Goal: Information Seeking & Learning: Learn about a topic

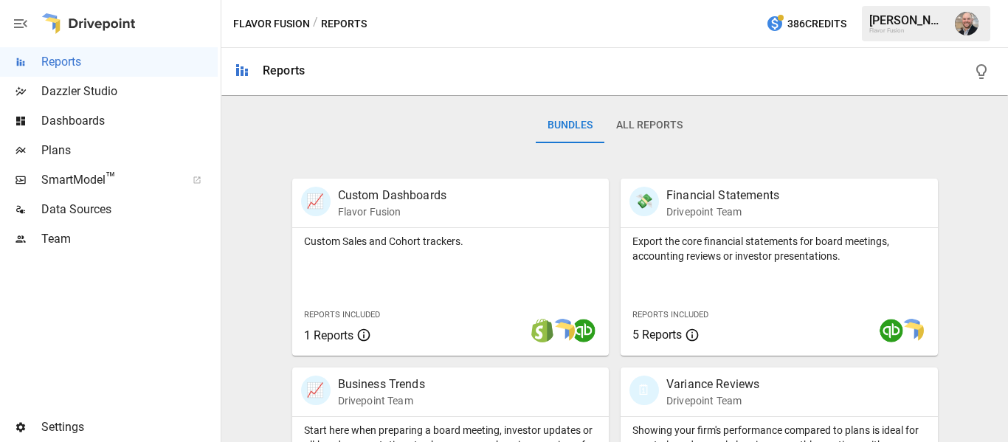
scroll to position [215, 0]
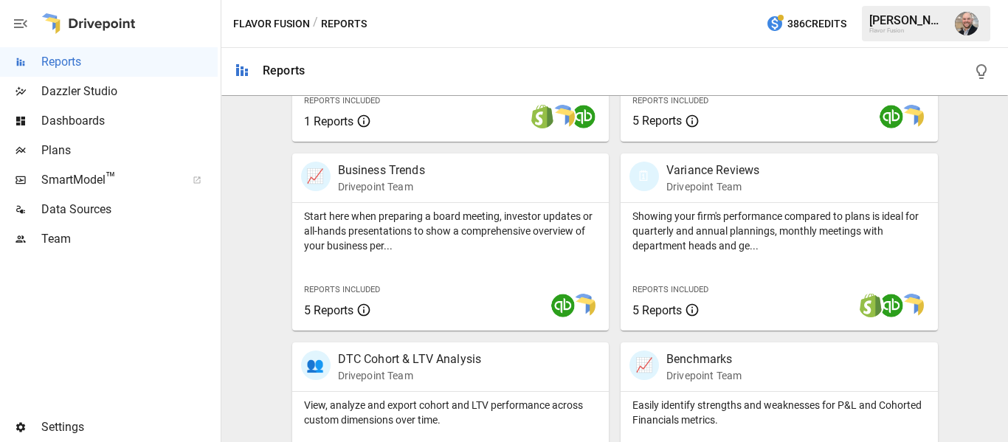
scroll to position [430, 0]
click at [464, 268] on div "Start here when preparing a board meeting, investor updates or all-hands presen…" at bounding box center [450, 266] width 317 height 128
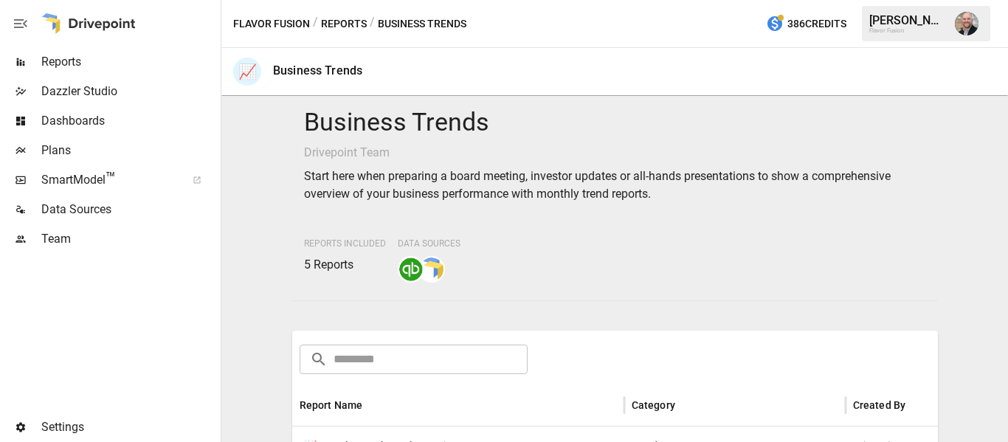
scroll to position [6, 0]
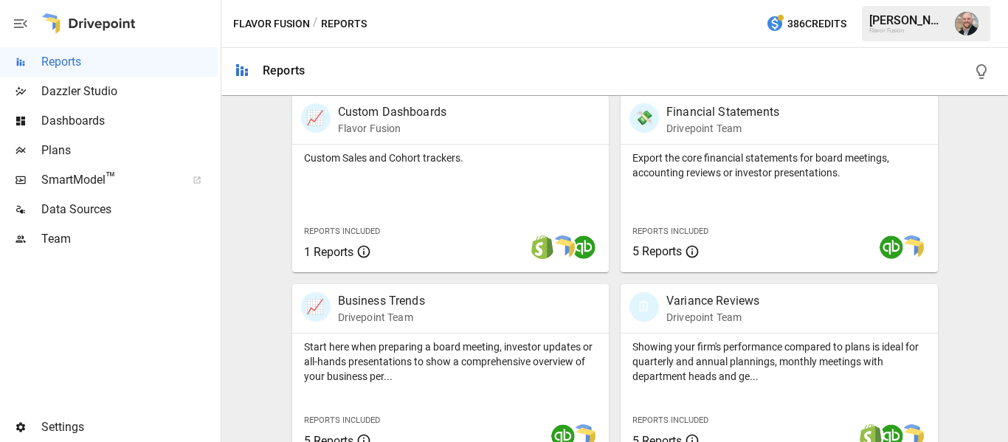
scroll to position [298, 0]
click at [436, 325] on div "📈 Business Trends Drivepoint Team" at bounding box center [426, 309] width 250 height 32
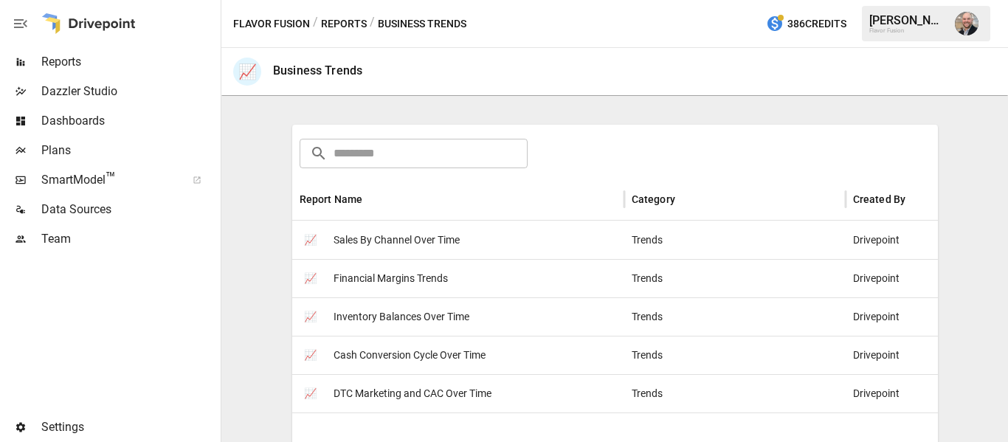
scroll to position [213, 0]
click at [484, 228] on div "📈 Sales By Channel Over Time" at bounding box center [458, 239] width 332 height 38
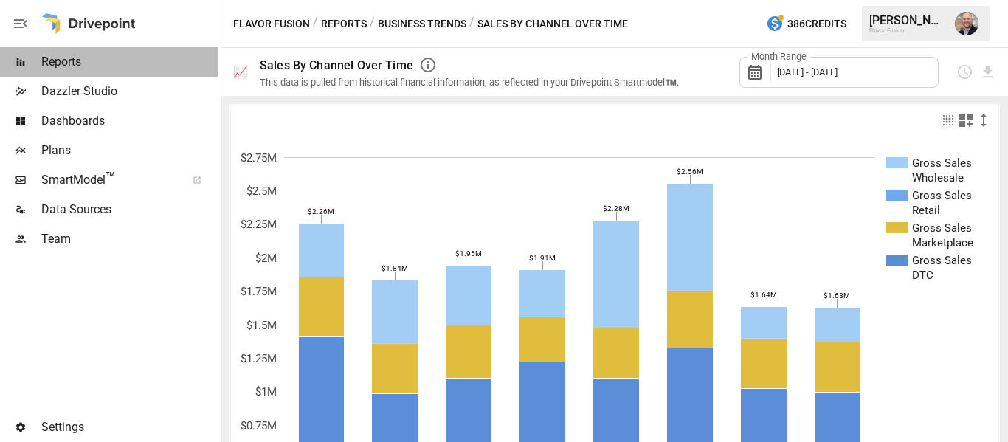
click at [86, 58] on span "Reports" at bounding box center [129, 62] width 176 height 18
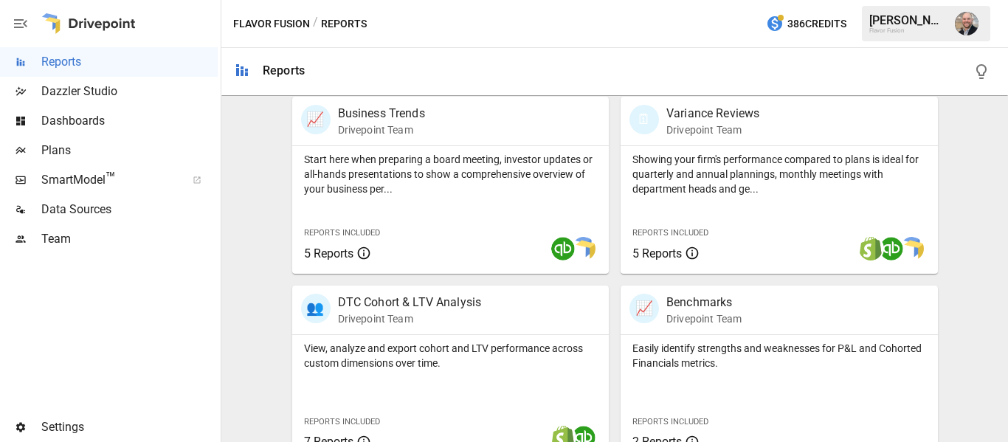
scroll to position [462, 0]
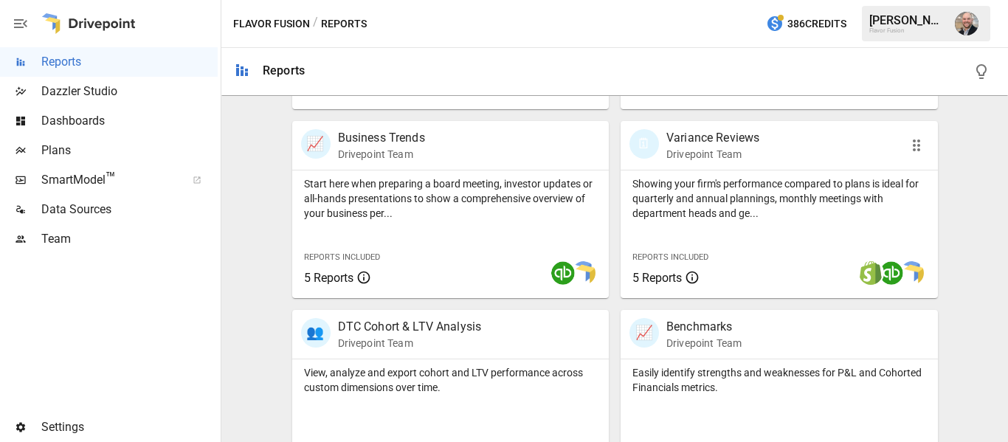
click at [767, 190] on p "Showing your firm's performance compared to plans is ideal for quarterly and an…" at bounding box center [780, 198] width 294 height 44
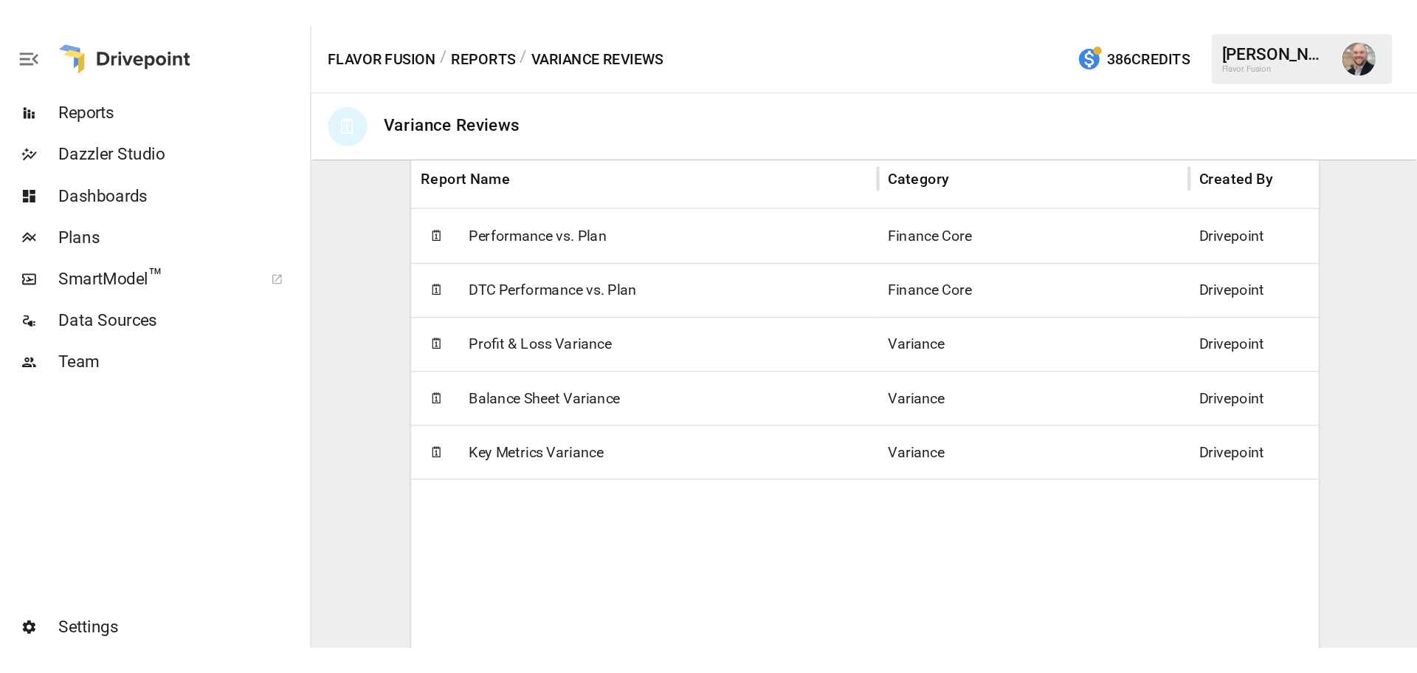
scroll to position [304, 0]
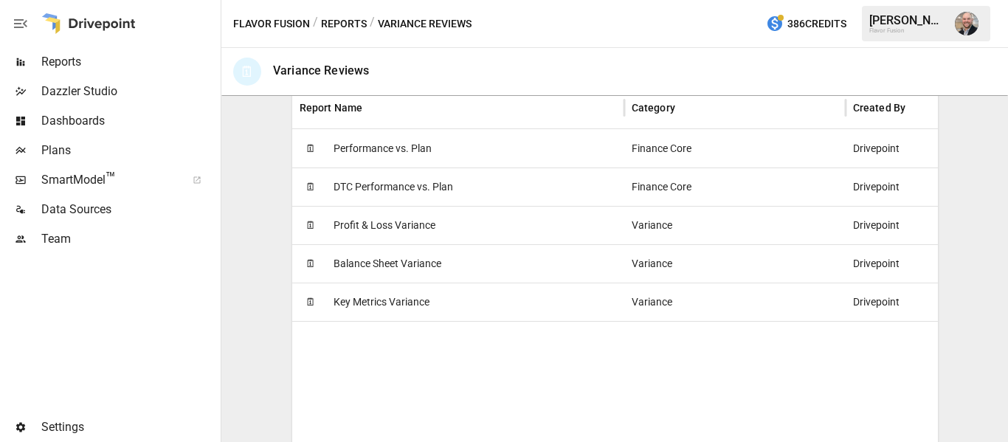
click at [461, 152] on div "🗓 Performance vs. Plan" at bounding box center [458, 148] width 332 height 38
